Goal: Task Accomplishment & Management: Use online tool/utility

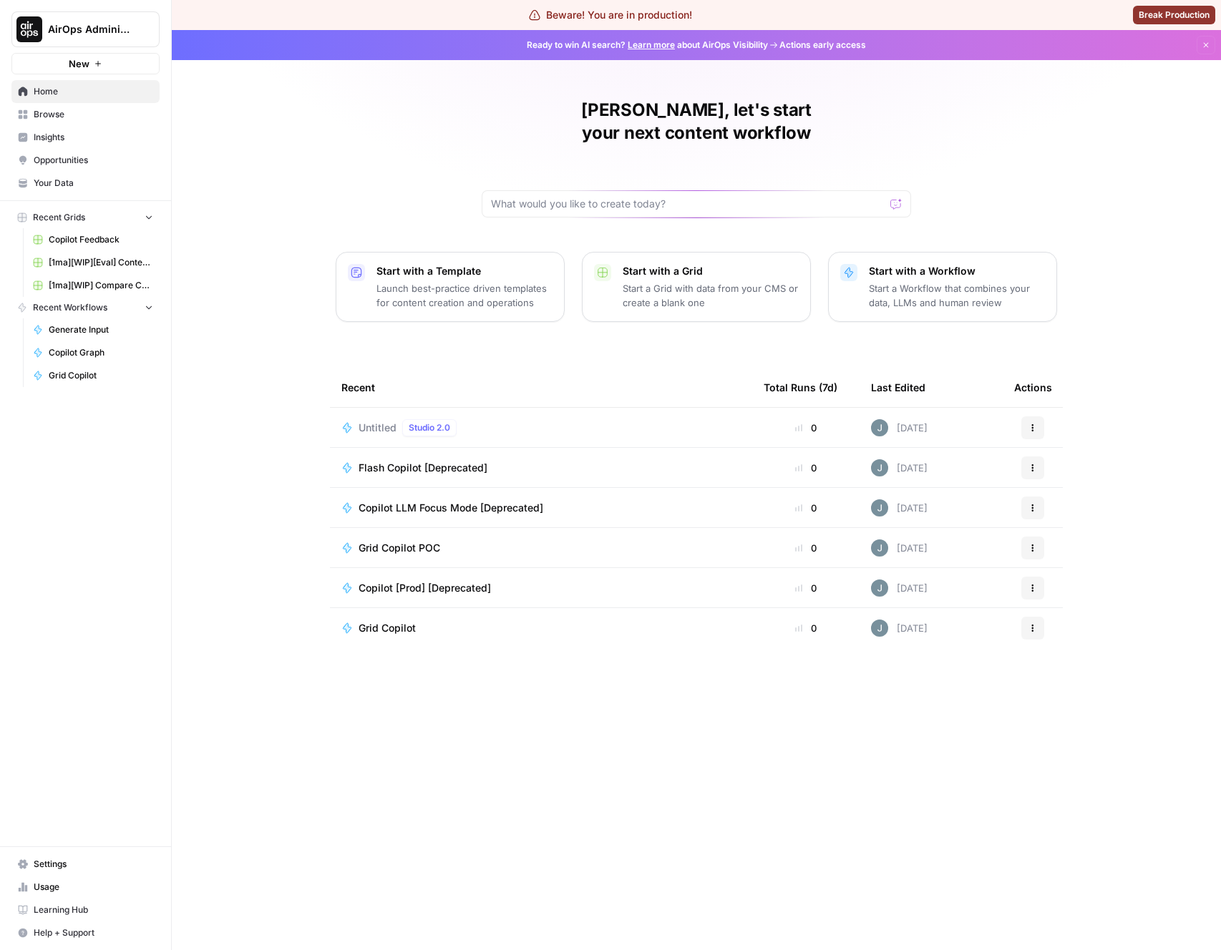
click at [374, 421] on span "Untitled" at bounding box center [377, 428] width 38 height 14
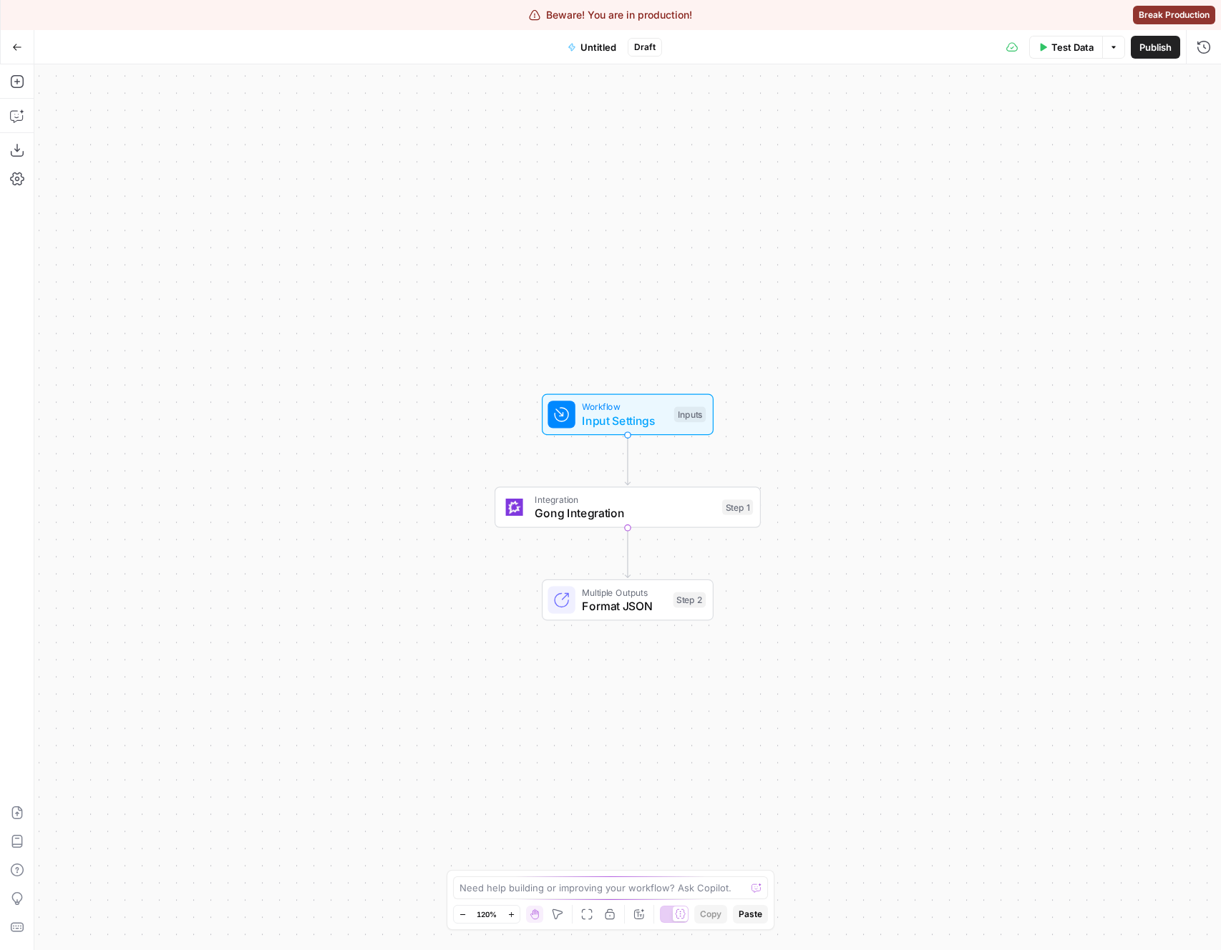
click at [586, 595] on span "Multiple Outputs" at bounding box center [624, 592] width 84 height 14
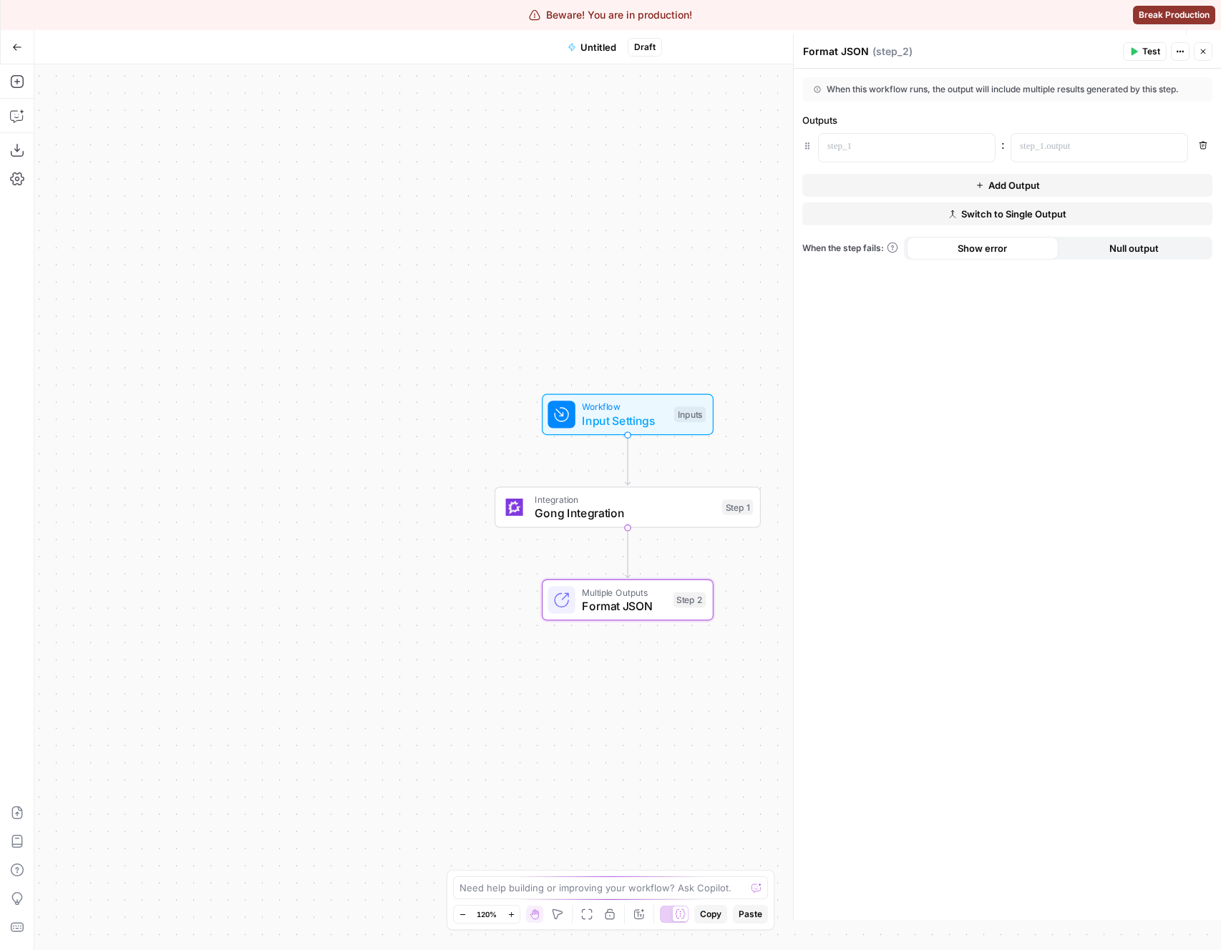
click at [1004, 220] on span "Switch to Single Output" at bounding box center [1013, 214] width 105 height 14
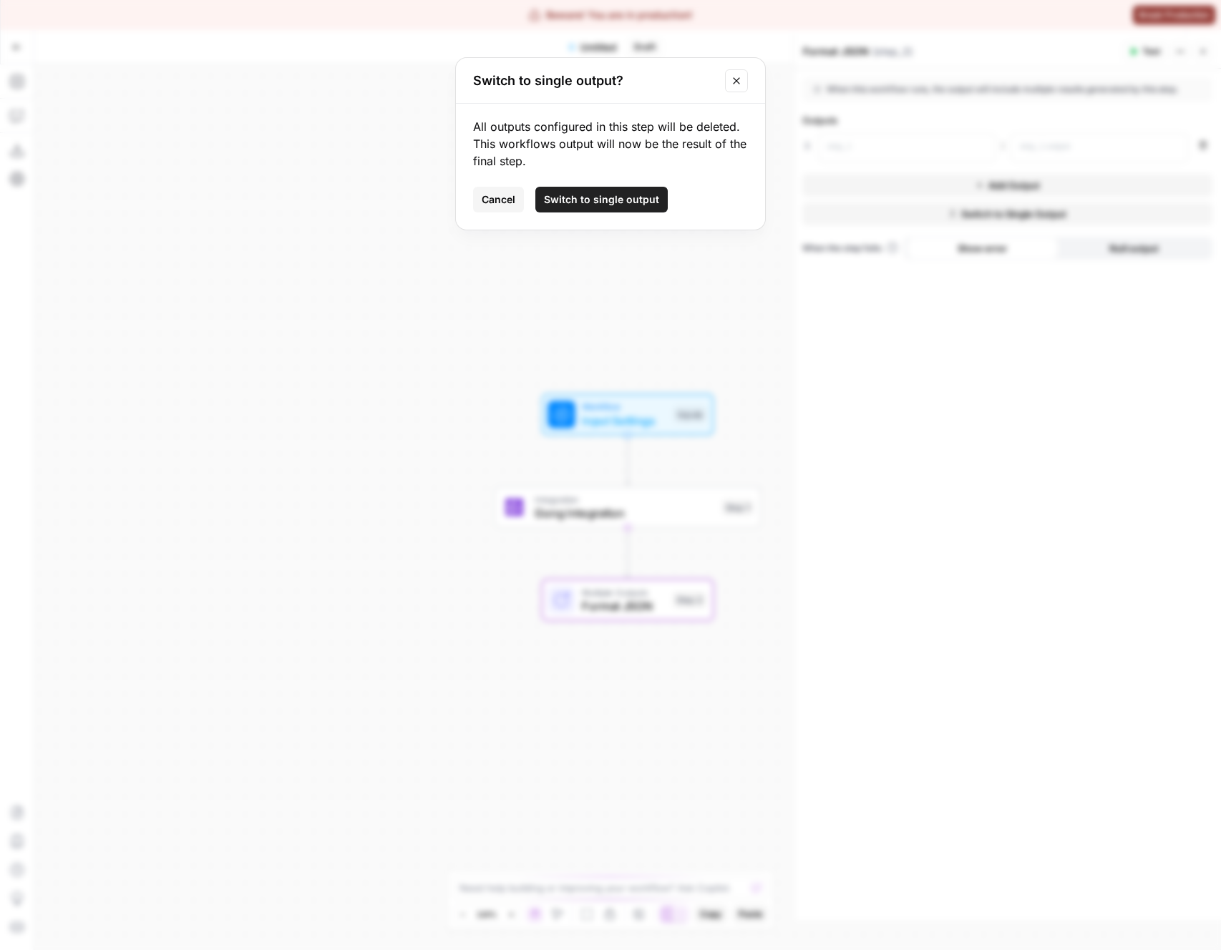
click at [621, 194] on span "Switch to single output" at bounding box center [601, 199] width 115 height 14
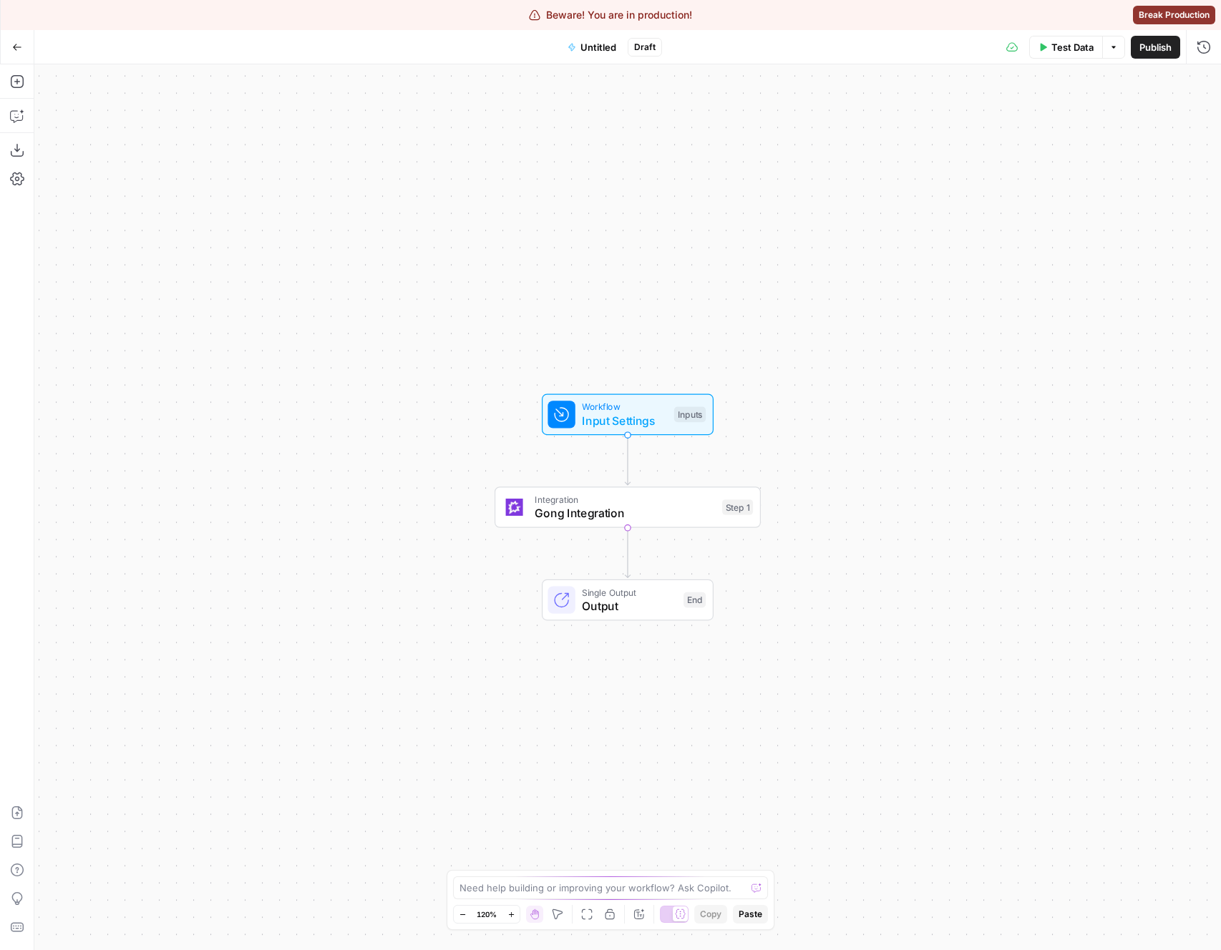
click at [630, 610] on span "Output" at bounding box center [629, 605] width 94 height 17
click at [975, 449] on div "When this workflow runs, the output will come from the final step Switch to Mul…" at bounding box center [1007, 495] width 427 height 852
